Goal: Transaction & Acquisition: Purchase product/service

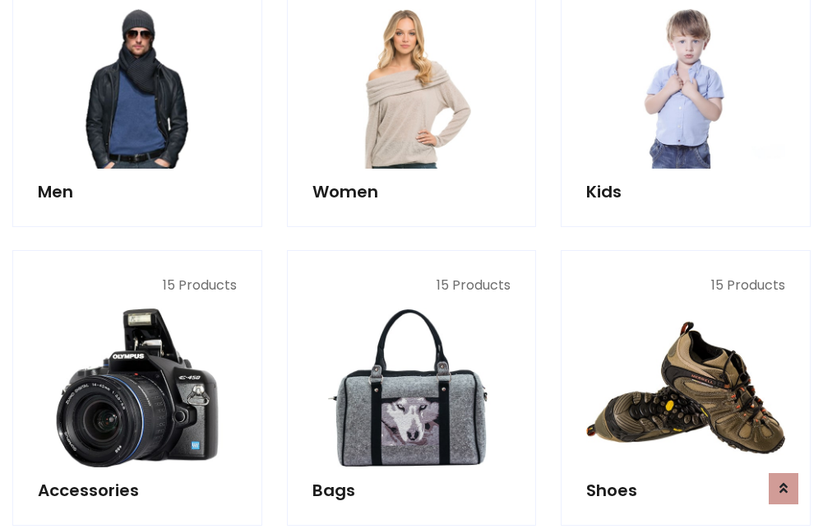
scroll to position [1193, 0]
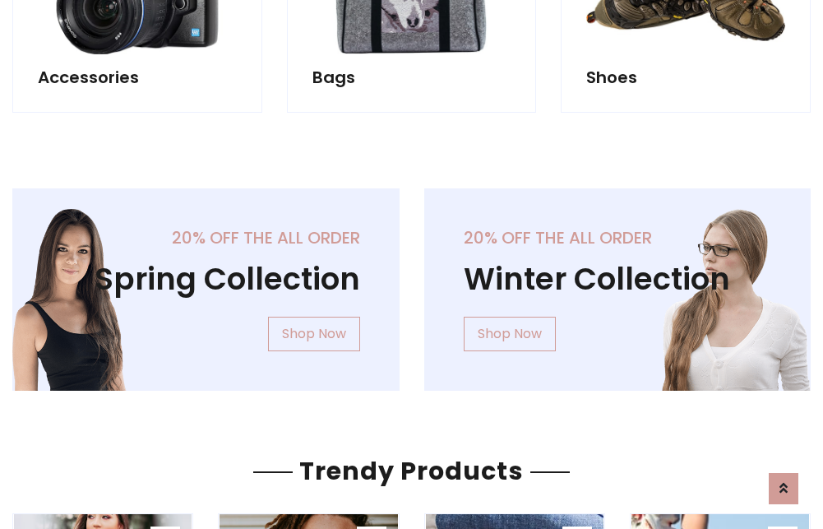
click at [412, 283] on div "20% off the all order Winter Collection Shop Now" at bounding box center [618, 302] width 412 height 229
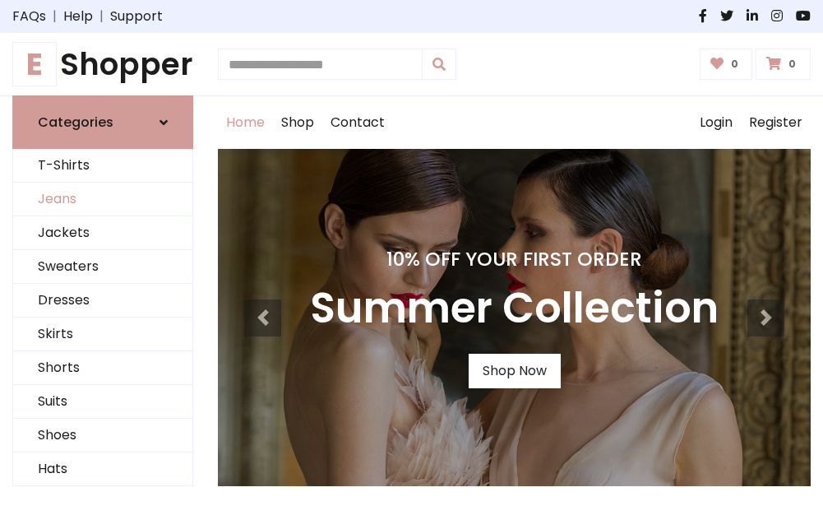
click at [103, 200] on link "Jeans" at bounding box center [102, 200] width 179 height 34
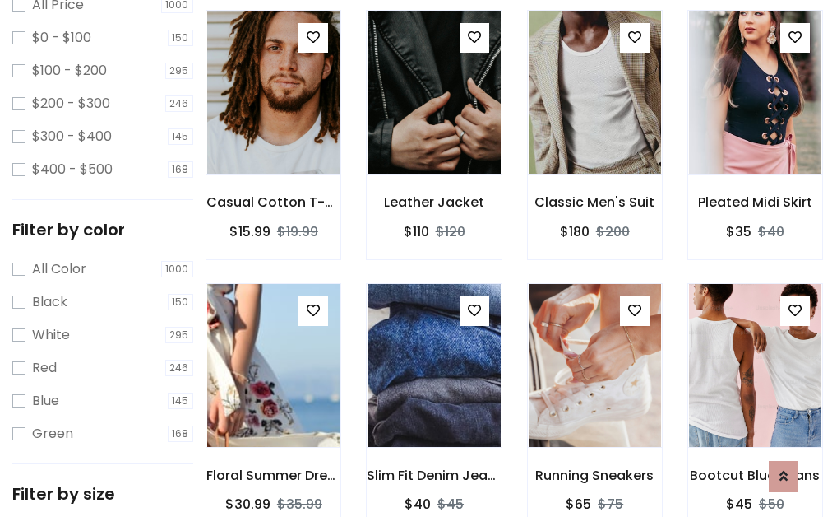
scroll to position [483, 0]
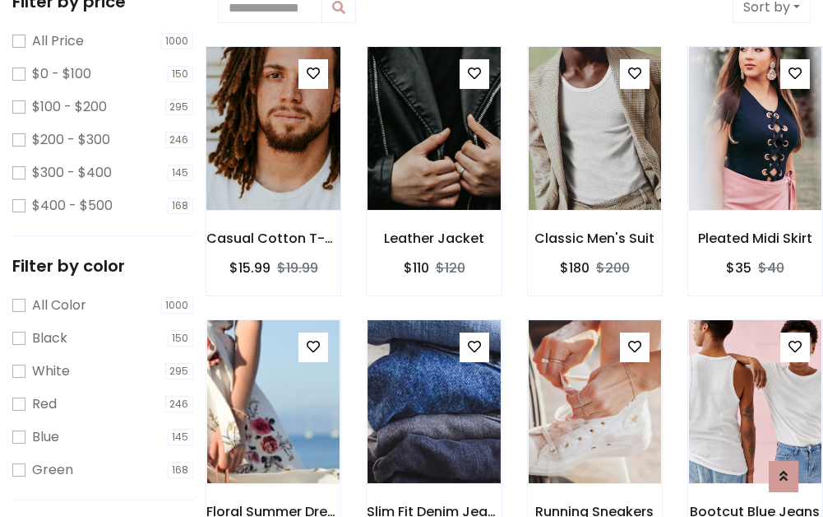
click at [273, 128] on img at bounding box center [273, 128] width 159 height 395
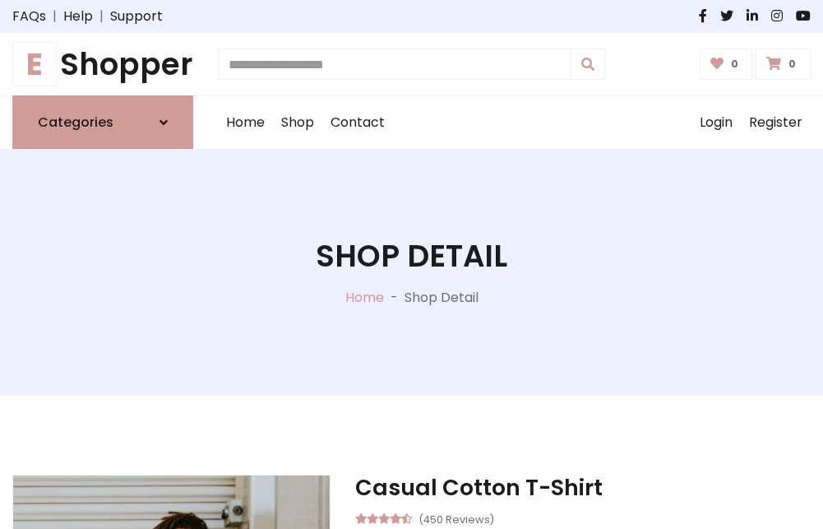
scroll to position [177, 0]
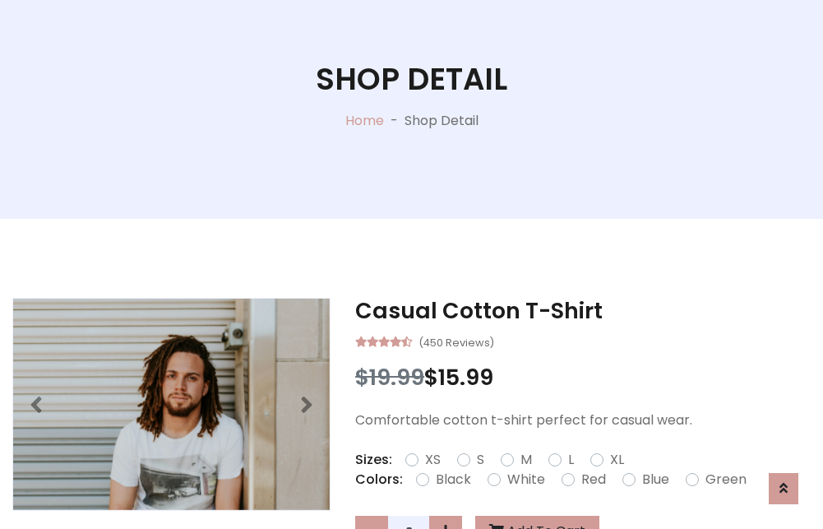
click at [591, 480] on label "Red" at bounding box center [594, 480] width 25 height 20
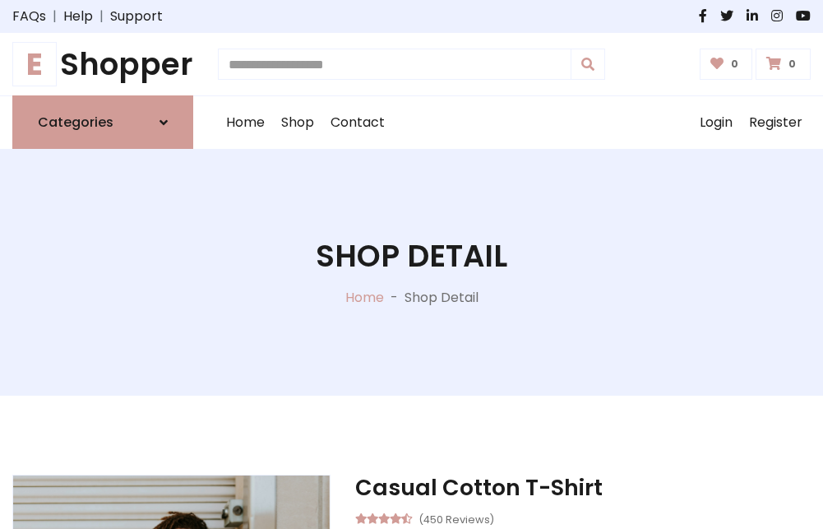
scroll to position [177, 0]
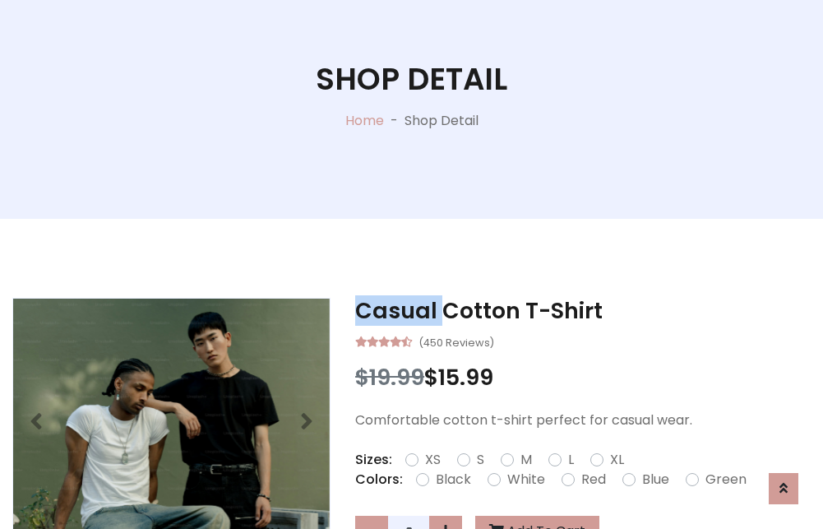
scroll to position [1601, 0]
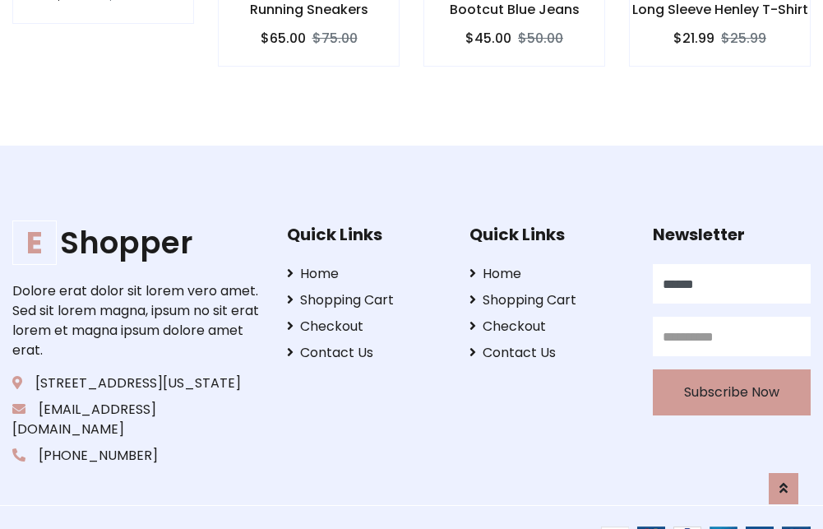
type input "******"
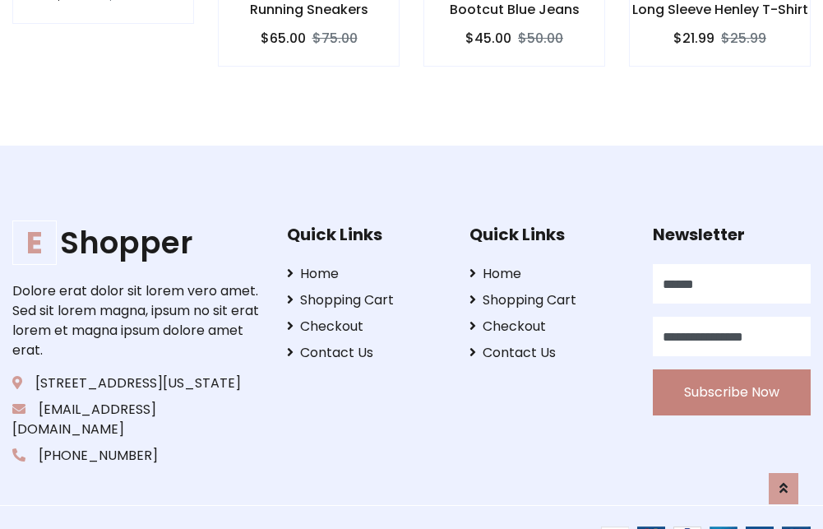
type input "**********"
click at [731, 373] on button "Subscribe Now" at bounding box center [732, 392] width 158 height 46
